Goal: Information Seeking & Learning: Learn about a topic

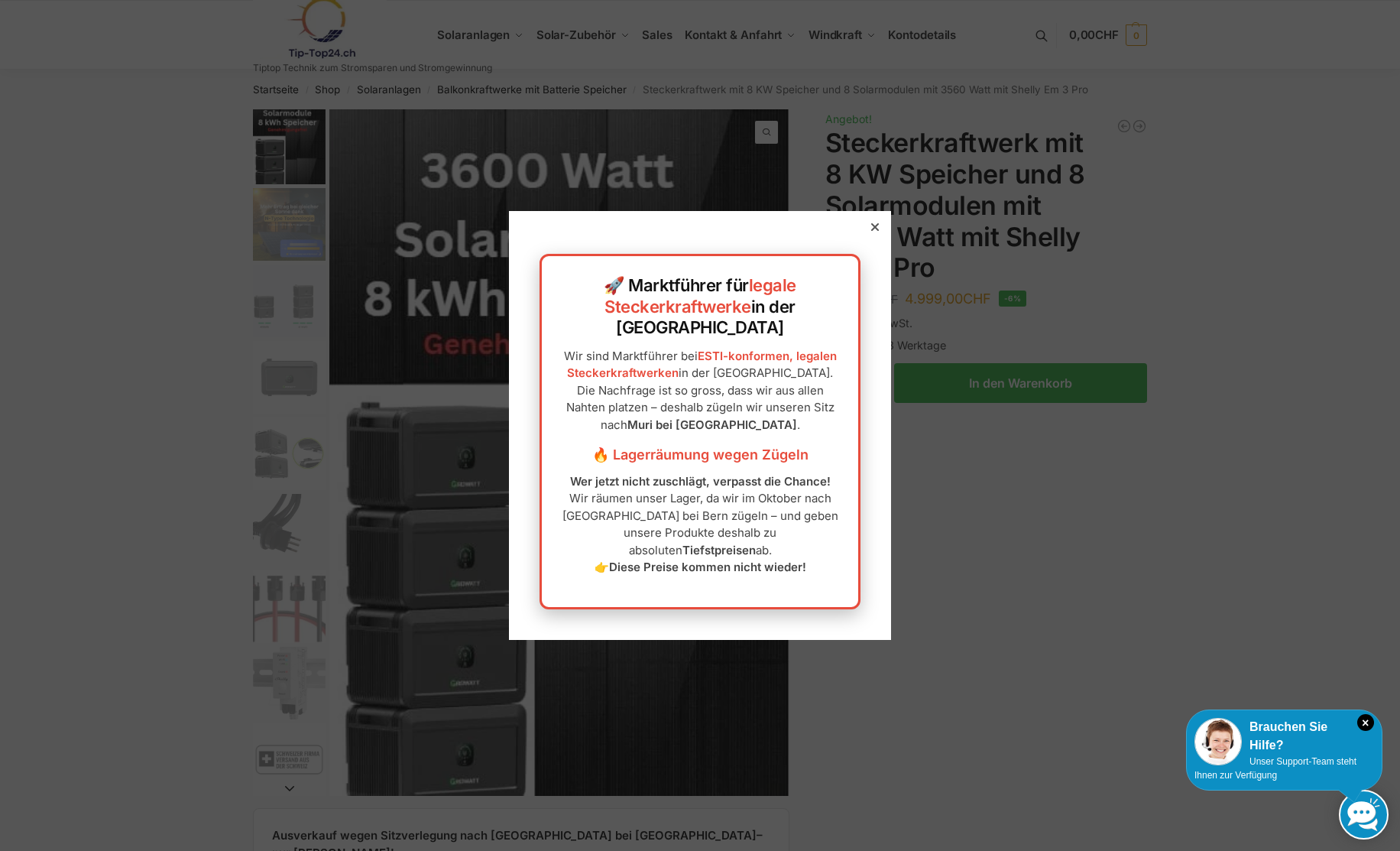
click at [871, 231] on icon at bounding box center [875, 226] width 8 height 8
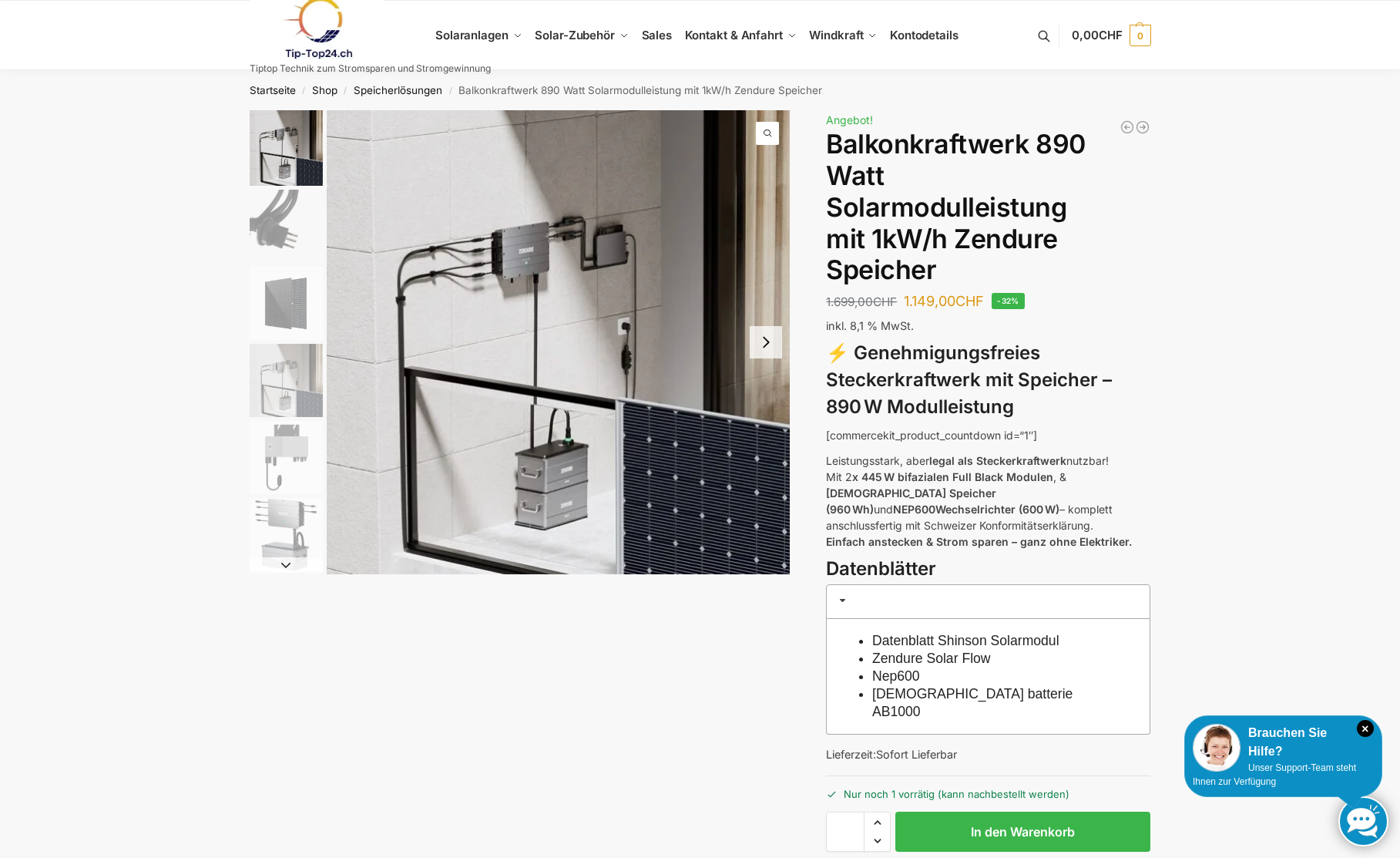
click at [762, 347] on button "Next slide" at bounding box center [766, 342] width 32 height 32
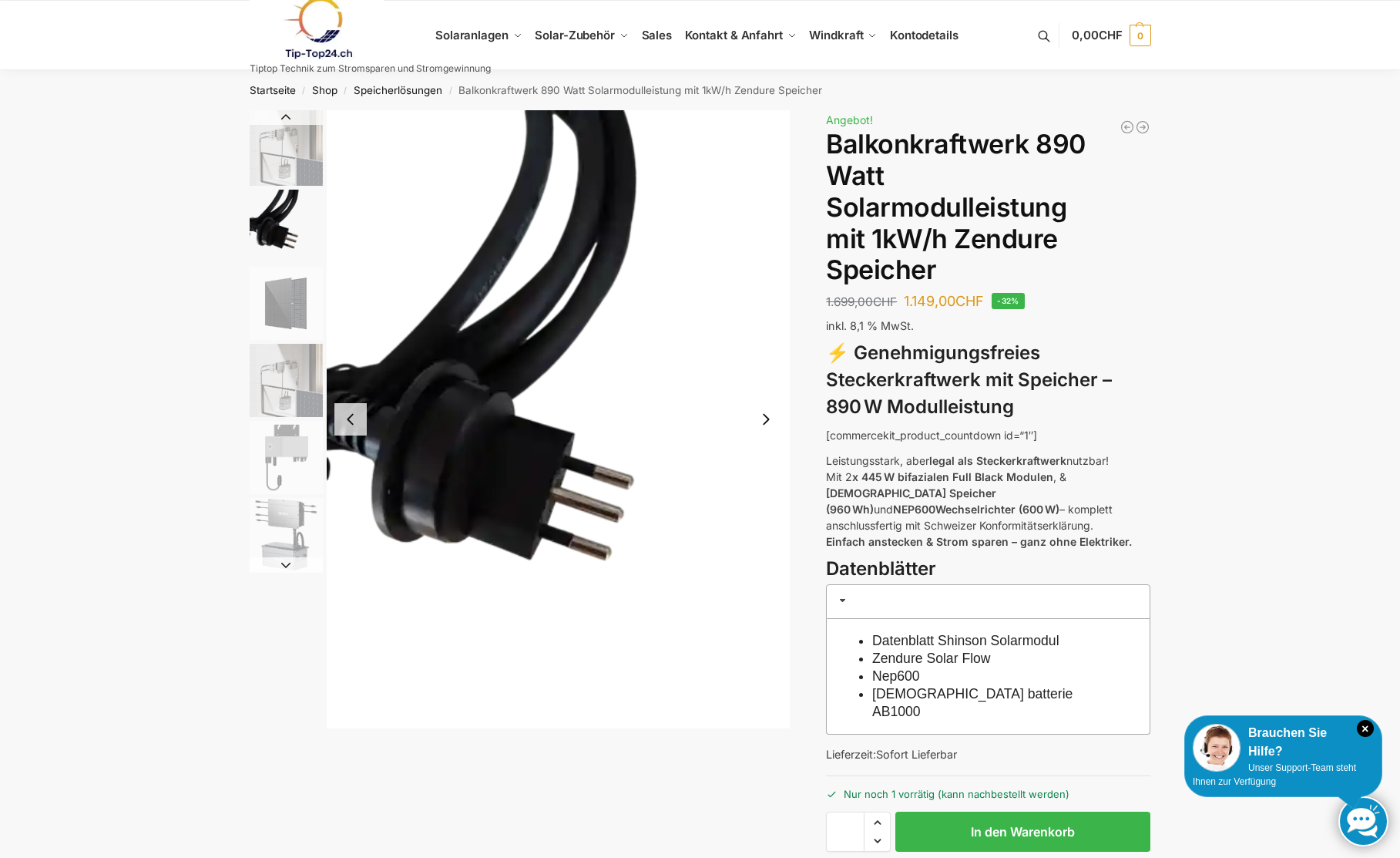
click at [762, 347] on img "2 / 6" at bounding box center [558, 419] width 463 height 618
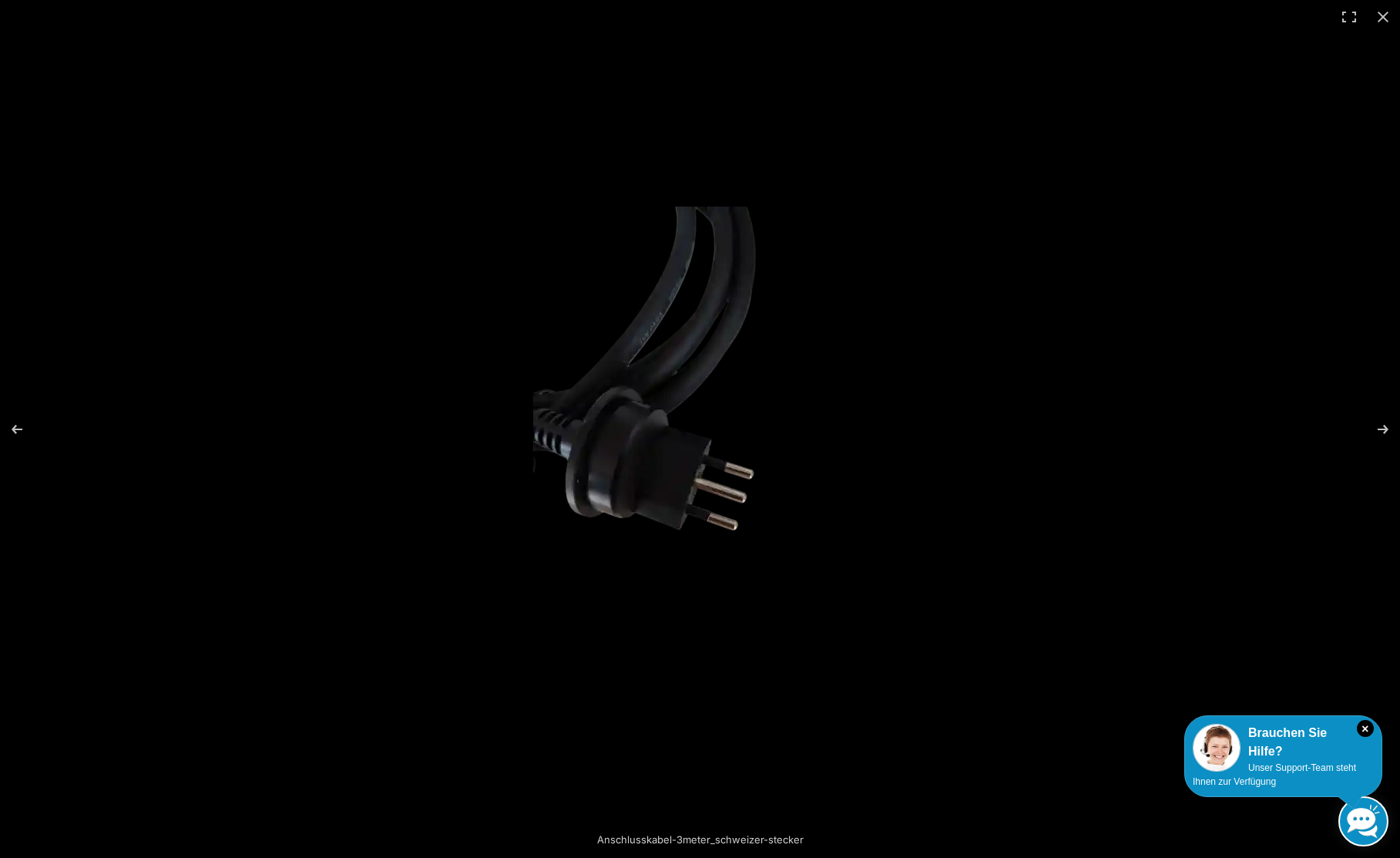
click at [762, 347] on img at bounding box center [700, 429] width 334 height 445
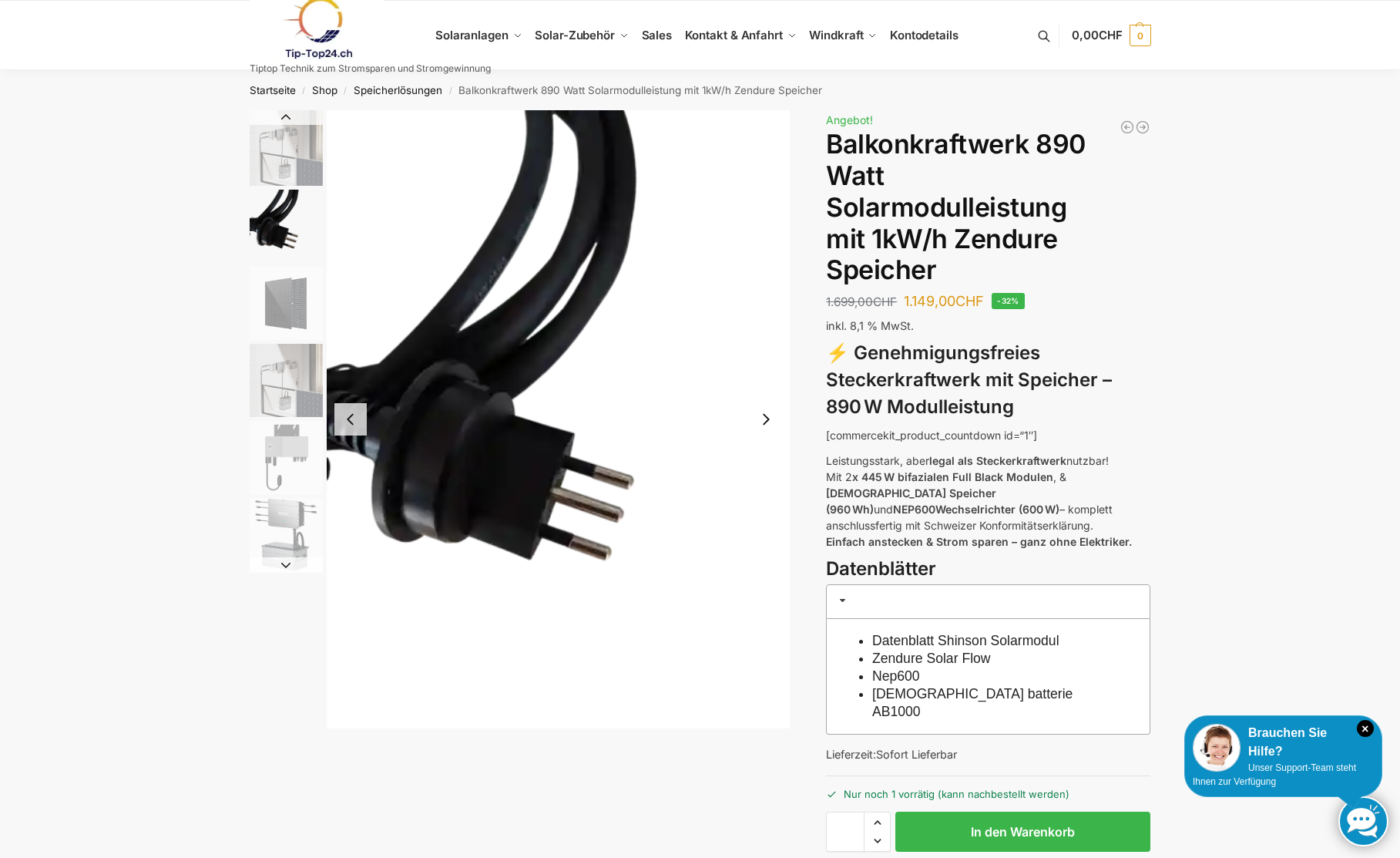
click at [768, 421] on button "Next slide" at bounding box center [766, 419] width 32 height 32
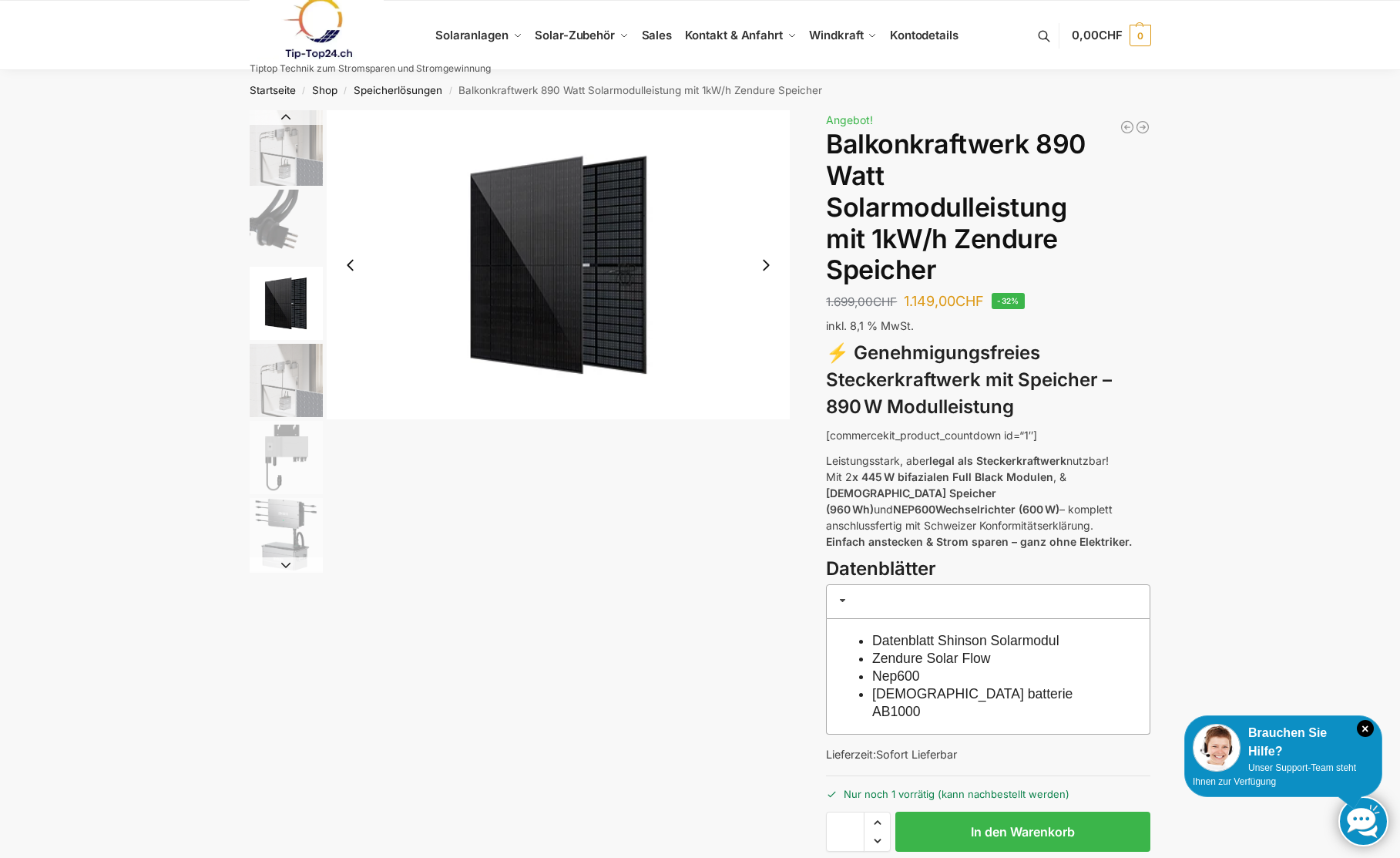
click at [768, 421] on div at bounding box center [520, 341] width 541 height 463
click at [768, 269] on button "Next slide" at bounding box center [766, 265] width 32 height 32
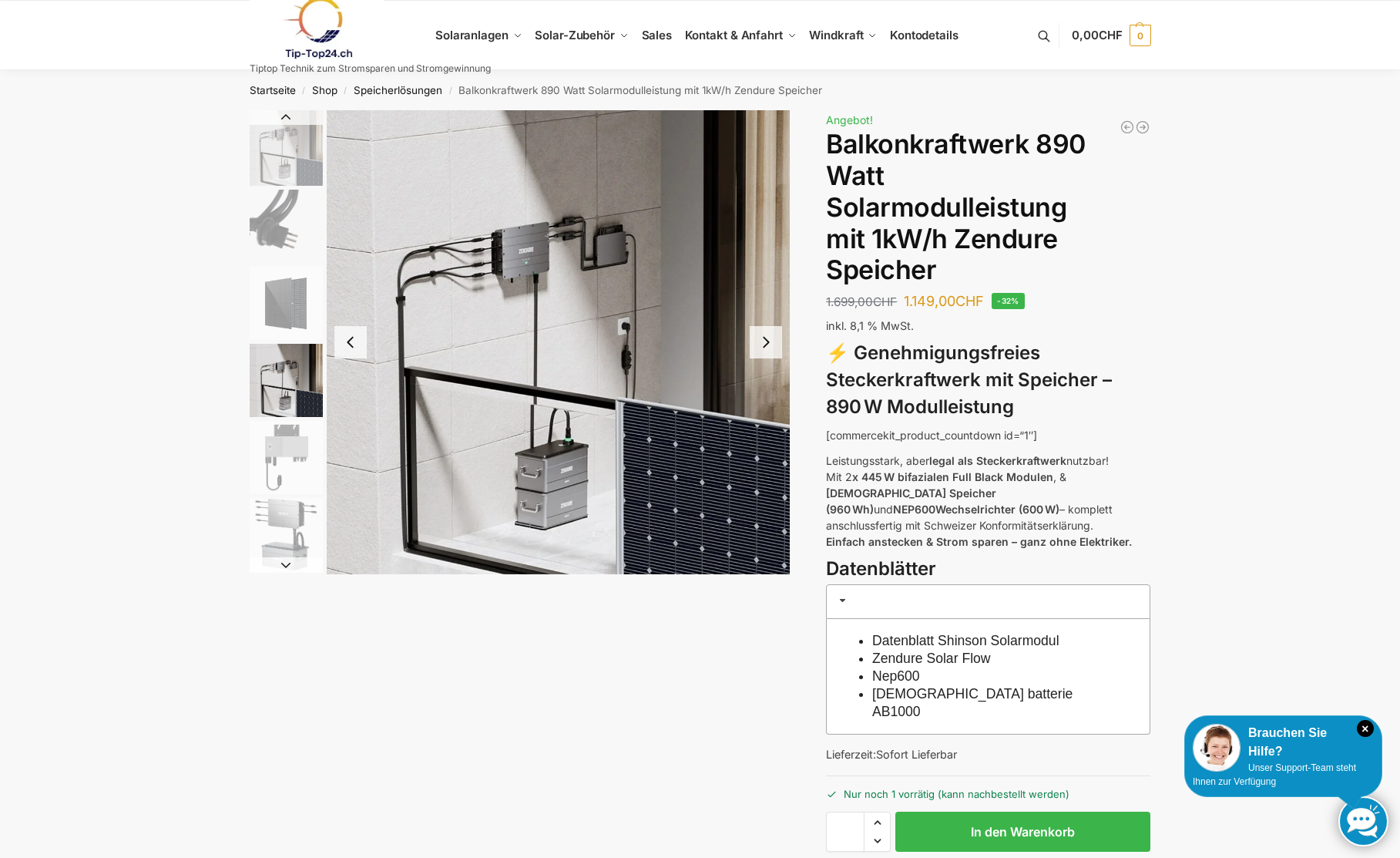
click at [765, 344] on button "Next slide" at bounding box center [766, 342] width 32 height 32
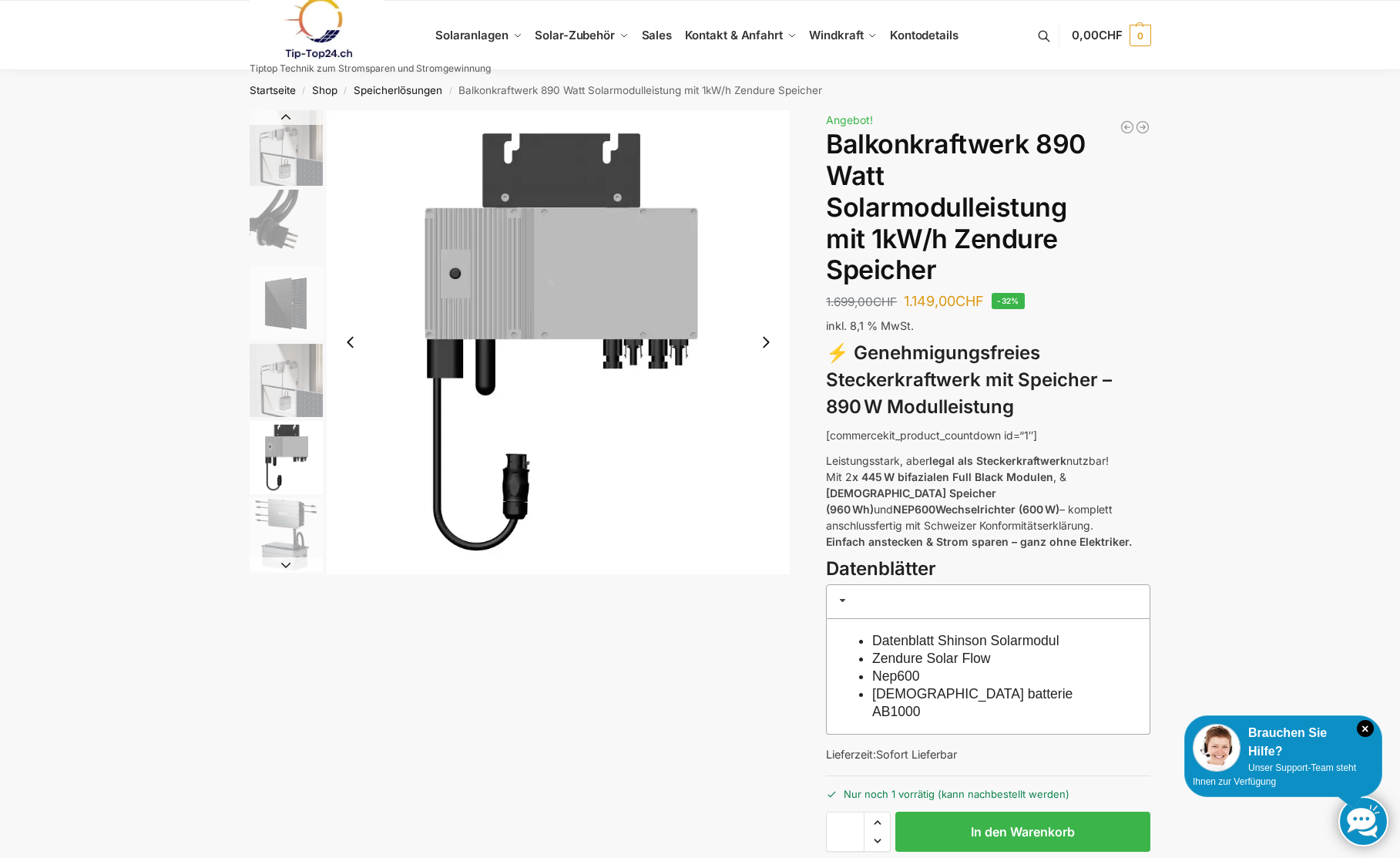
click at [765, 344] on button "Next slide" at bounding box center [766, 342] width 32 height 32
